Goal: Check status

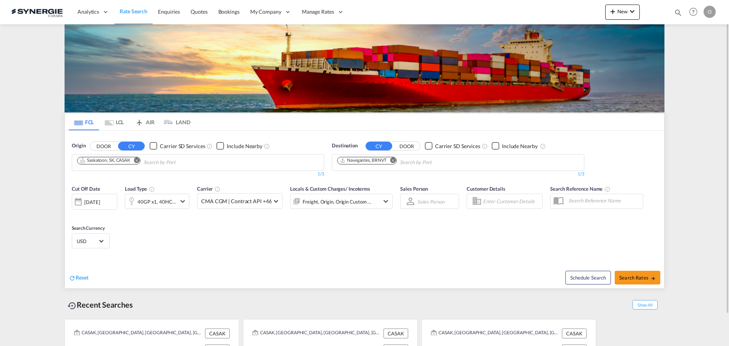
click at [675, 12] on md-icon "icon-magnify" at bounding box center [678, 12] width 8 height 8
click at [622, 16] on input at bounding box center [620, 12] width 95 height 13
paste input "SYC000015310"
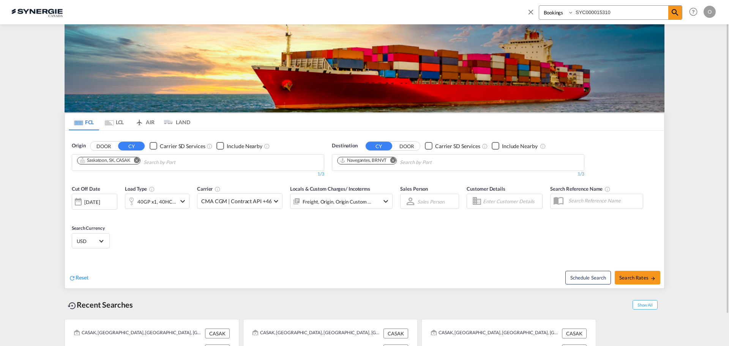
type input "SYC000015310"
click at [555, 16] on select "Bookings Quotes Enquiries" at bounding box center [557, 13] width 36 height 14
select select "Quotes"
click at [539, 6] on select "Bookings Quotes Enquiries" at bounding box center [557, 13] width 36 height 14
click at [672, 13] on md-icon "icon-magnify" at bounding box center [674, 12] width 9 height 9
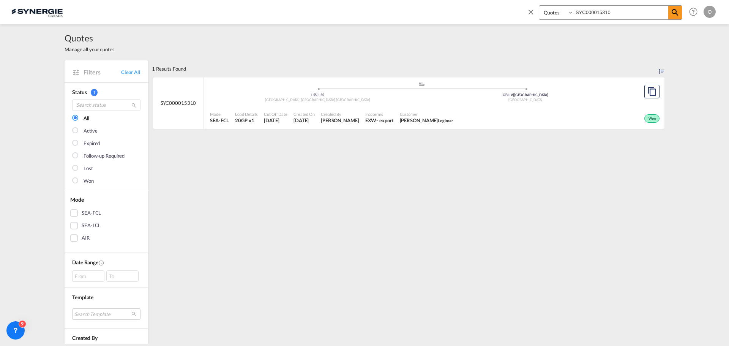
click at [417, 125] on div "Customer [PERSON_NAME] Logimar" at bounding box center [427, 117] width 60 height 19
click at [285, 107] on div "Mode SEA-FCL Load Details 20GP x1 Cut Off Date [DATE] Created On [DATE] Created…" at bounding box center [434, 117] width 460 height 23
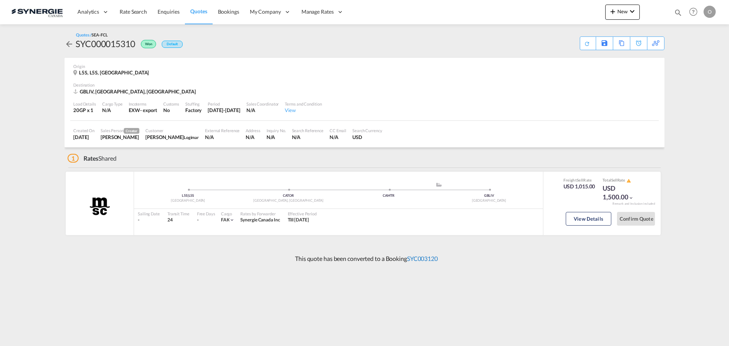
click at [429, 257] on link "SYC003120" at bounding box center [422, 258] width 31 height 7
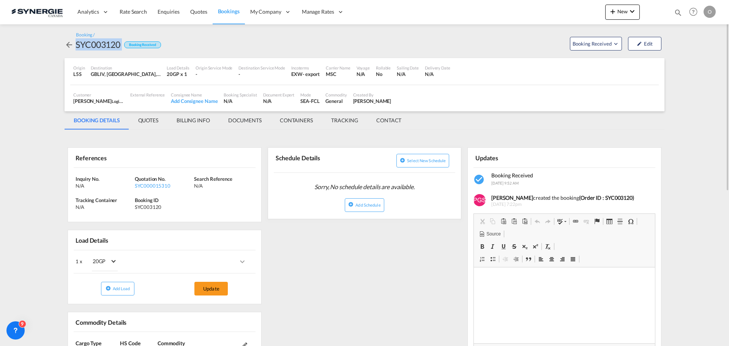
drag, startPoint x: 109, startPoint y: 45, endPoint x: 72, endPoint y: 47, distance: 37.7
click at [72, 47] on div "SYC003120 Booking Received" at bounding box center [113, 44] width 96 height 12
copy div "SYC003120"
click at [144, 118] on md-tab-item "QUOTES" at bounding box center [148, 120] width 38 height 18
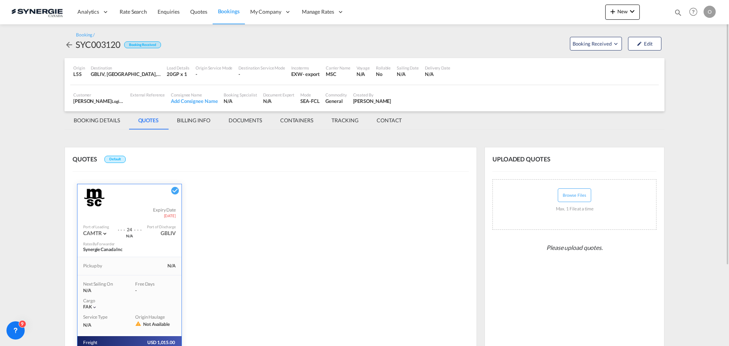
click at [376, 183] on div "QUOTES Default MSC Expiry Date 6 Nov 2025 Port of Loading CAMTR . . . 24 . . . …" at bounding box center [271, 289] width 412 height 285
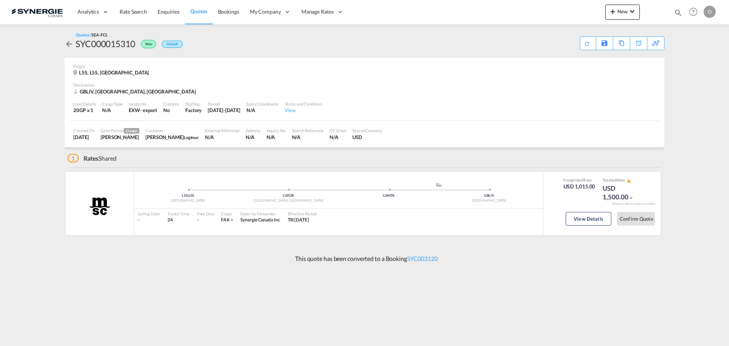
drag, startPoint x: 445, startPoint y: 260, endPoint x: 406, endPoint y: 261, distance: 38.3
click at [406, 261] on div "This quote has been converted to a Booking SYC003120" at bounding box center [365, 258] width 600 height 20
copy p "SYC003120"
